Goal: Information Seeking & Learning: Learn about a topic

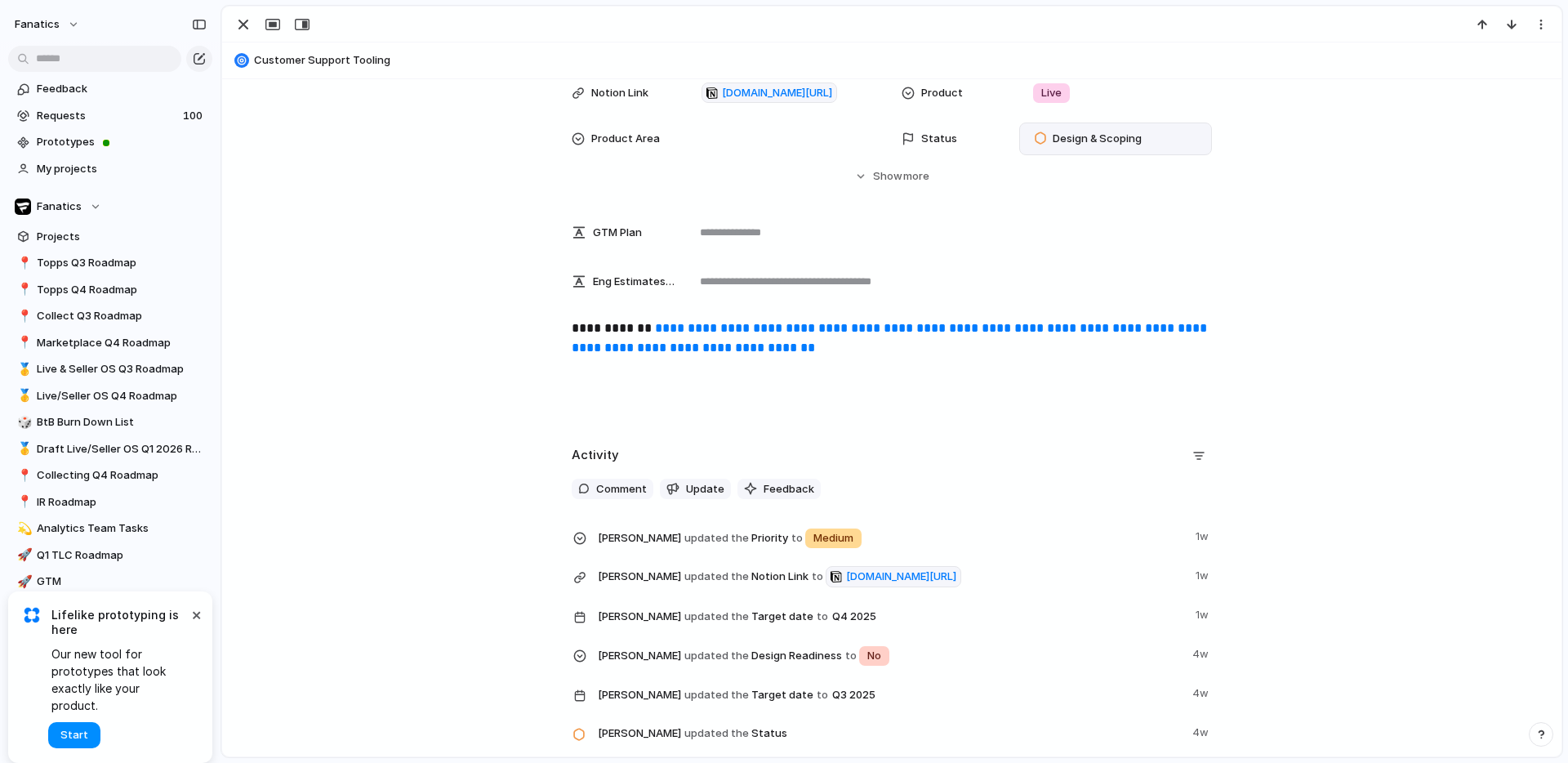
scroll to position [197, 0]
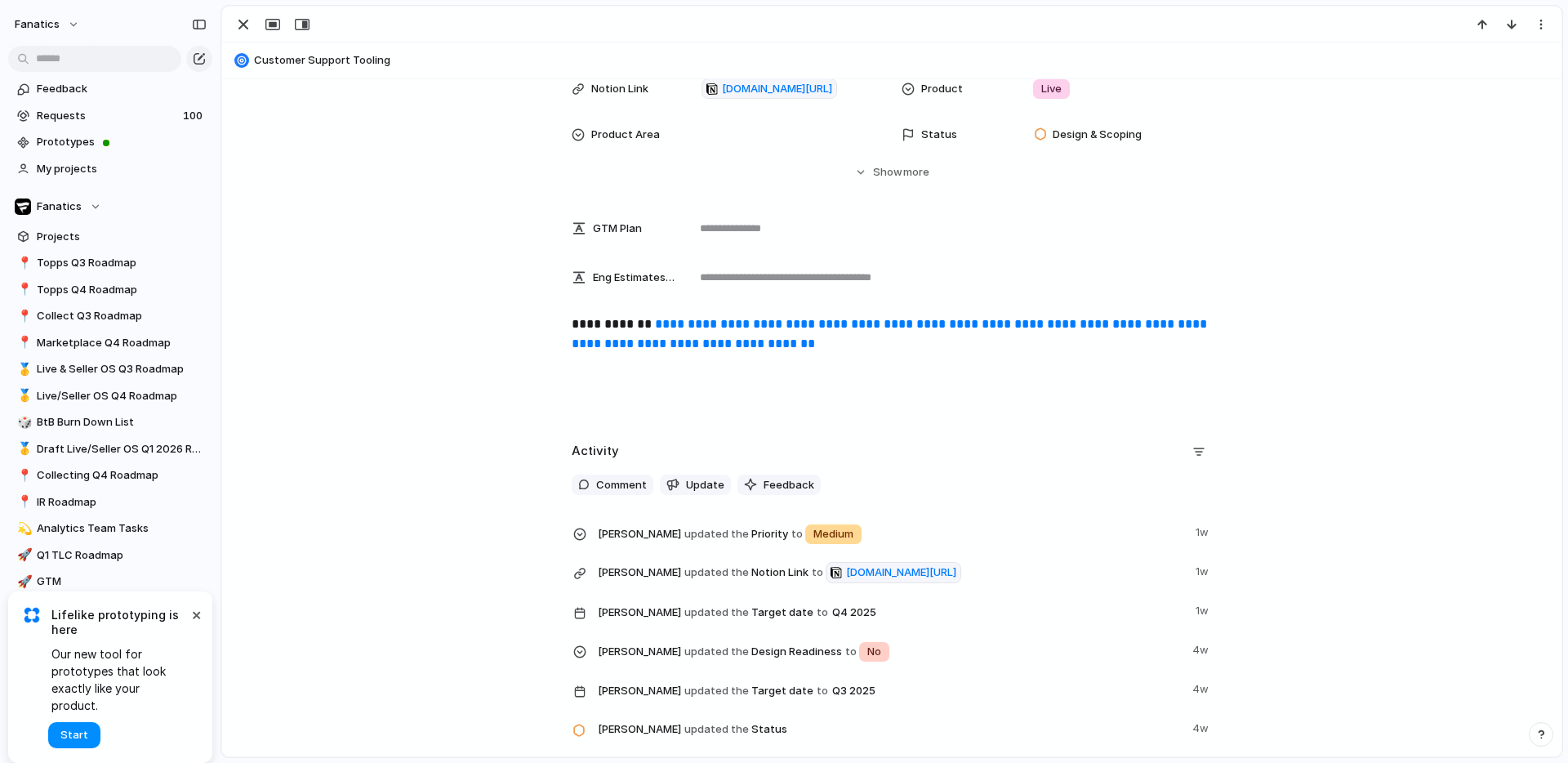
click at [888, 326] on link "**********" at bounding box center [891, 333] width 638 height 32
click at [827, 339] on link "**********" at bounding box center [891, 333] width 638 height 32
